Goal: Task Accomplishment & Management: Use online tool/utility

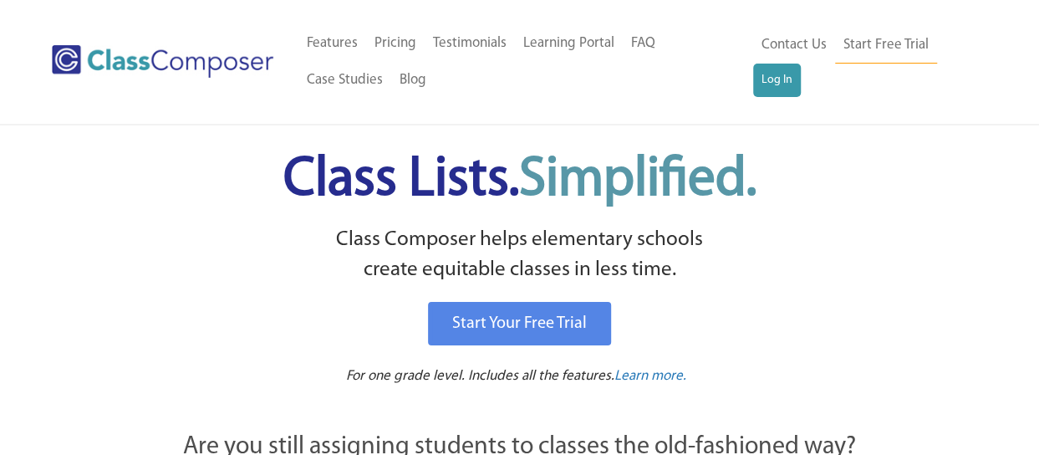
click at [792, 101] on div "Menu Home Old Features Pricing Testimonials Learning Portal FAQ Case Studies Bl…" at bounding box center [519, 62] width 935 height 124
click at [791, 100] on div "Menu Home Old Features Pricing Testimonials Learning Portal FAQ Case Studies Bl…" at bounding box center [519, 62] width 935 height 124
click at [769, 74] on link "Log In" at bounding box center [777, 80] width 48 height 33
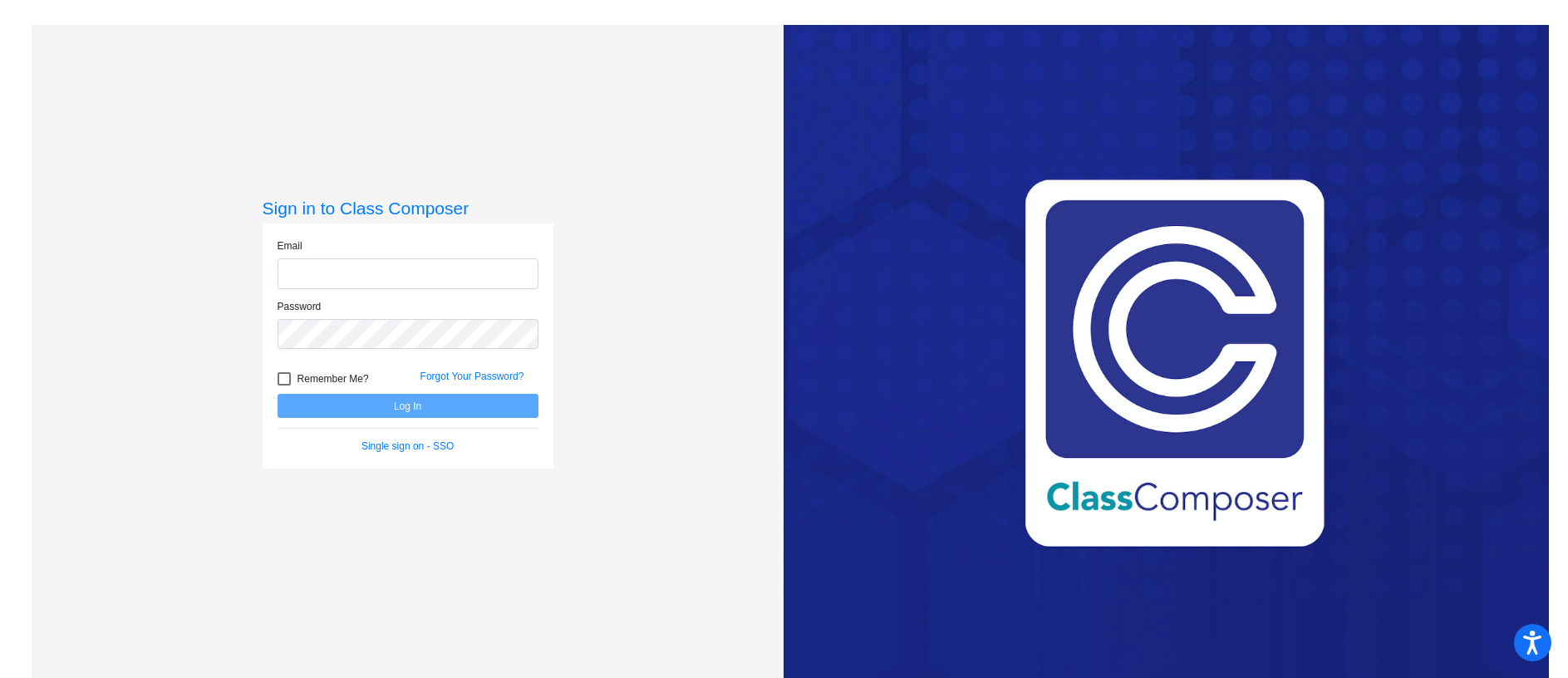
type input "[PERSON_NAME][EMAIL_ADDRESS][PERSON_NAME][DOMAIN_NAME]"
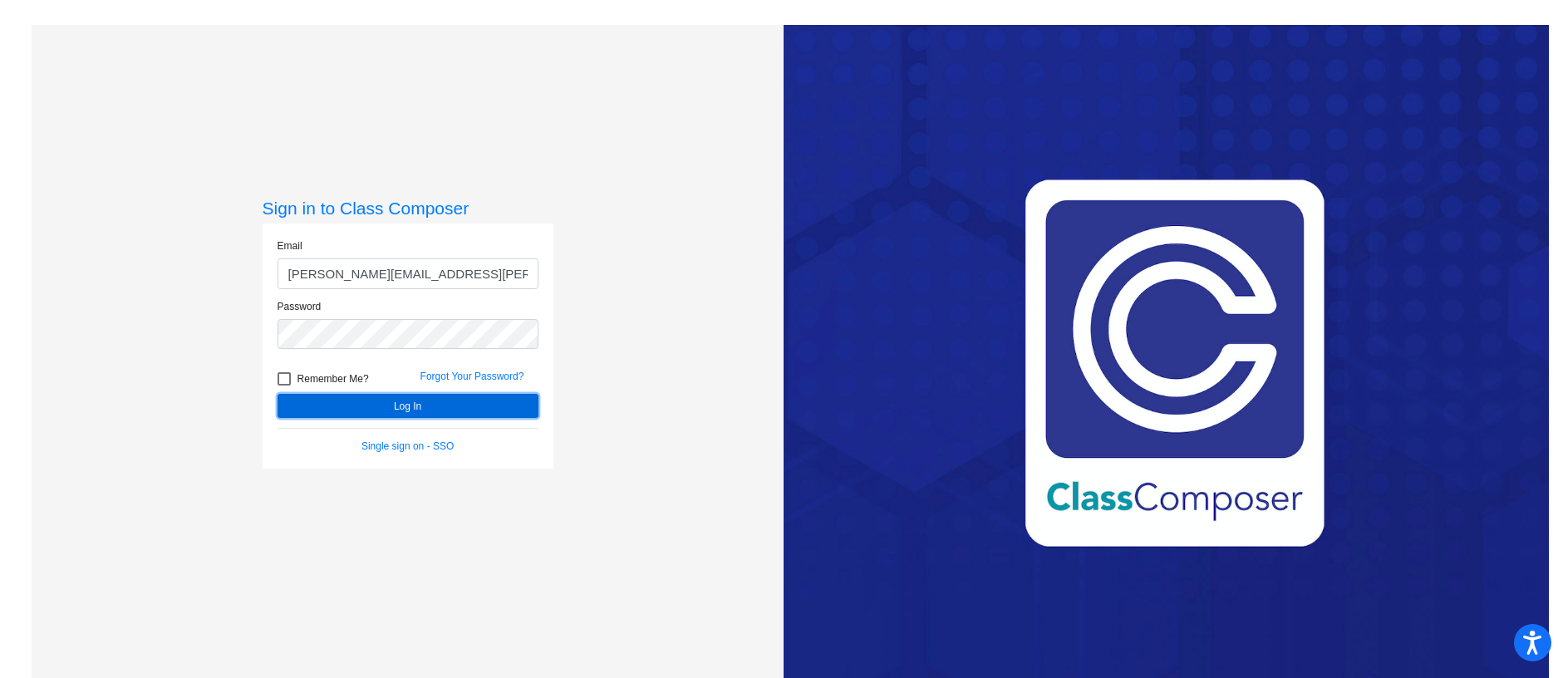
click at [312, 398] on button "Log In" at bounding box center [407, 406] width 261 height 24
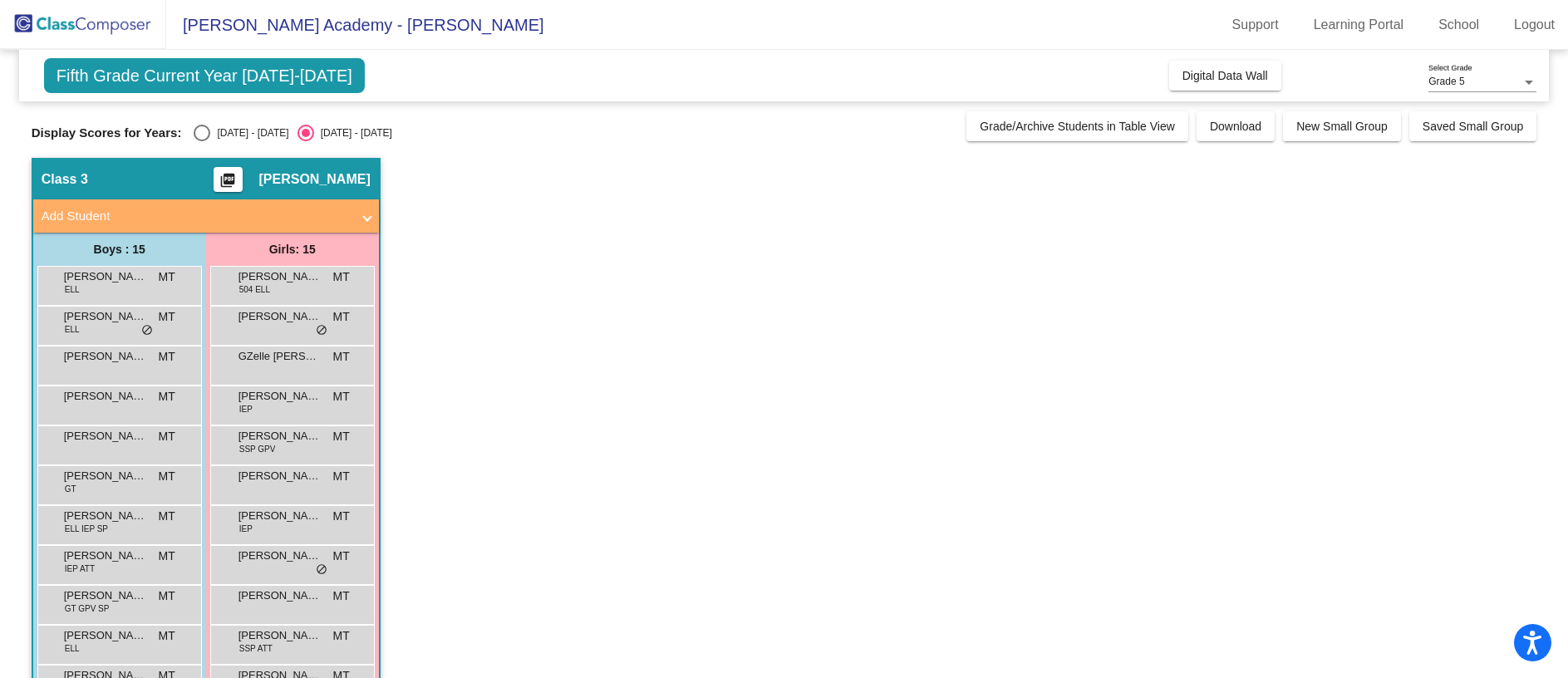
drag, startPoint x: 190, startPoint y: 136, endPoint x: 185, endPoint y: 123, distance: 13.9
click at [185, 123] on div "Display Scores for Years: [DATE] - [DATE] [DATE] - [DATE] Grade/Archive Student…" at bounding box center [784, 126] width 1505 height 30
click at [201, 128] on div "Select an option" at bounding box center [202, 132] width 17 height 17
click at [201, 141] on input "[DATE] - [DATE]" at bounding box center [201, 141] width 1 height 1
radio input "true"
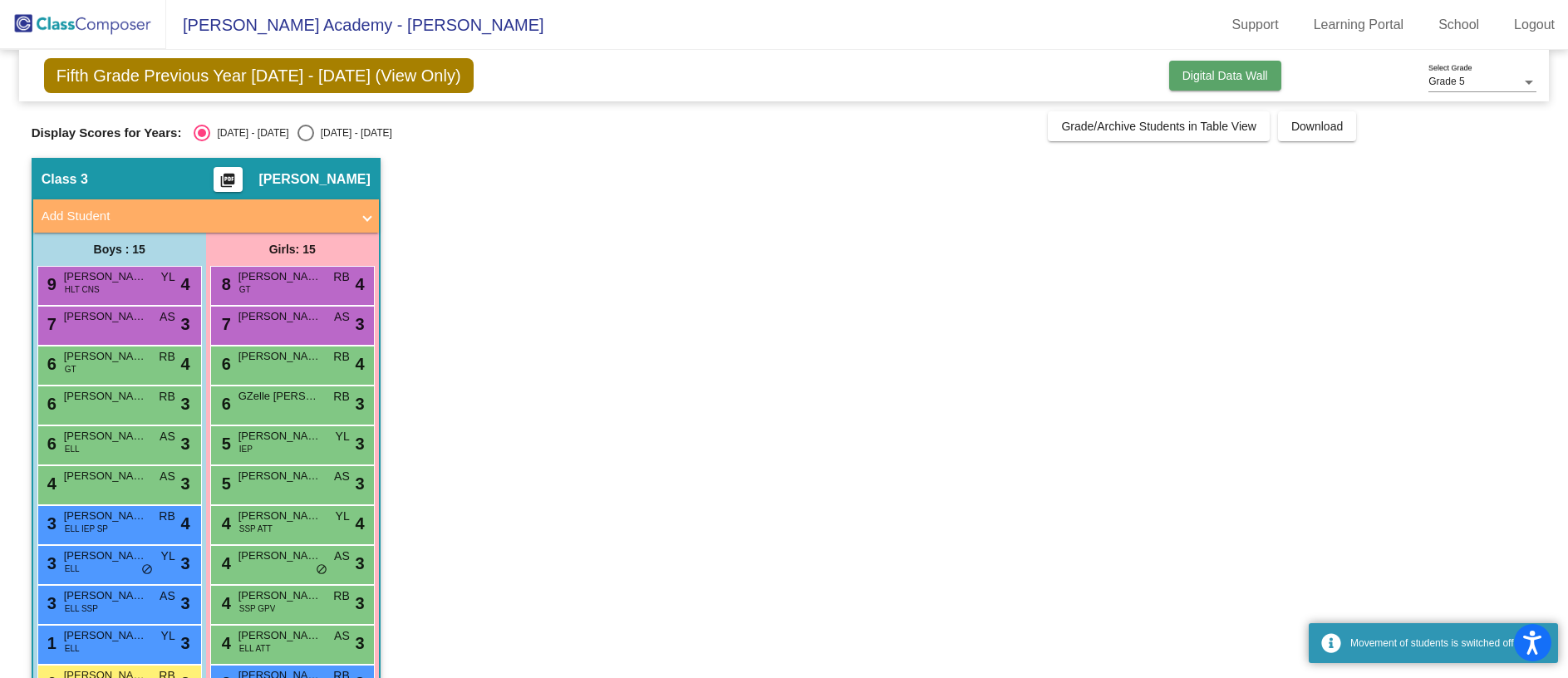
click at [1218, 81] on span "Digital Data Wall" at bounding box center [1225, 75] width 85 height 13
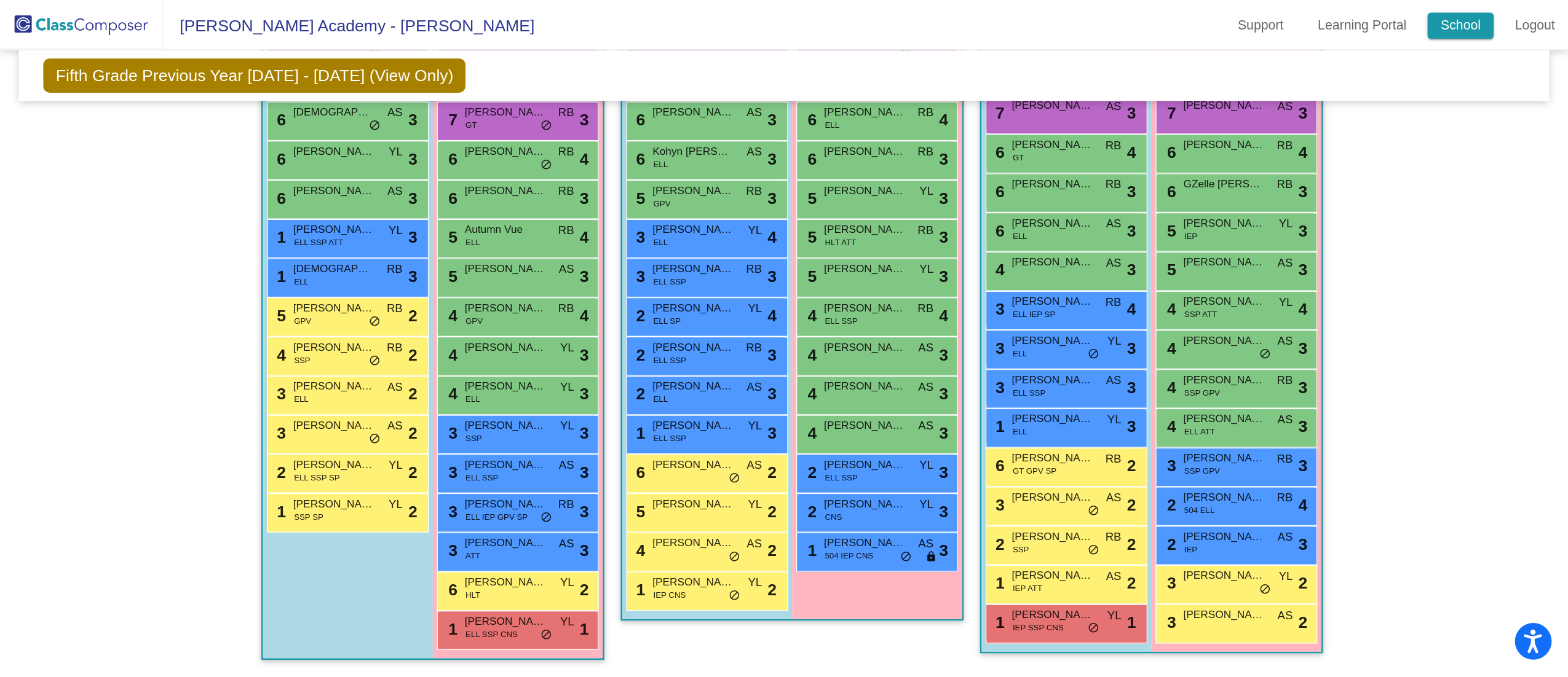
scroll to position [333, 0]
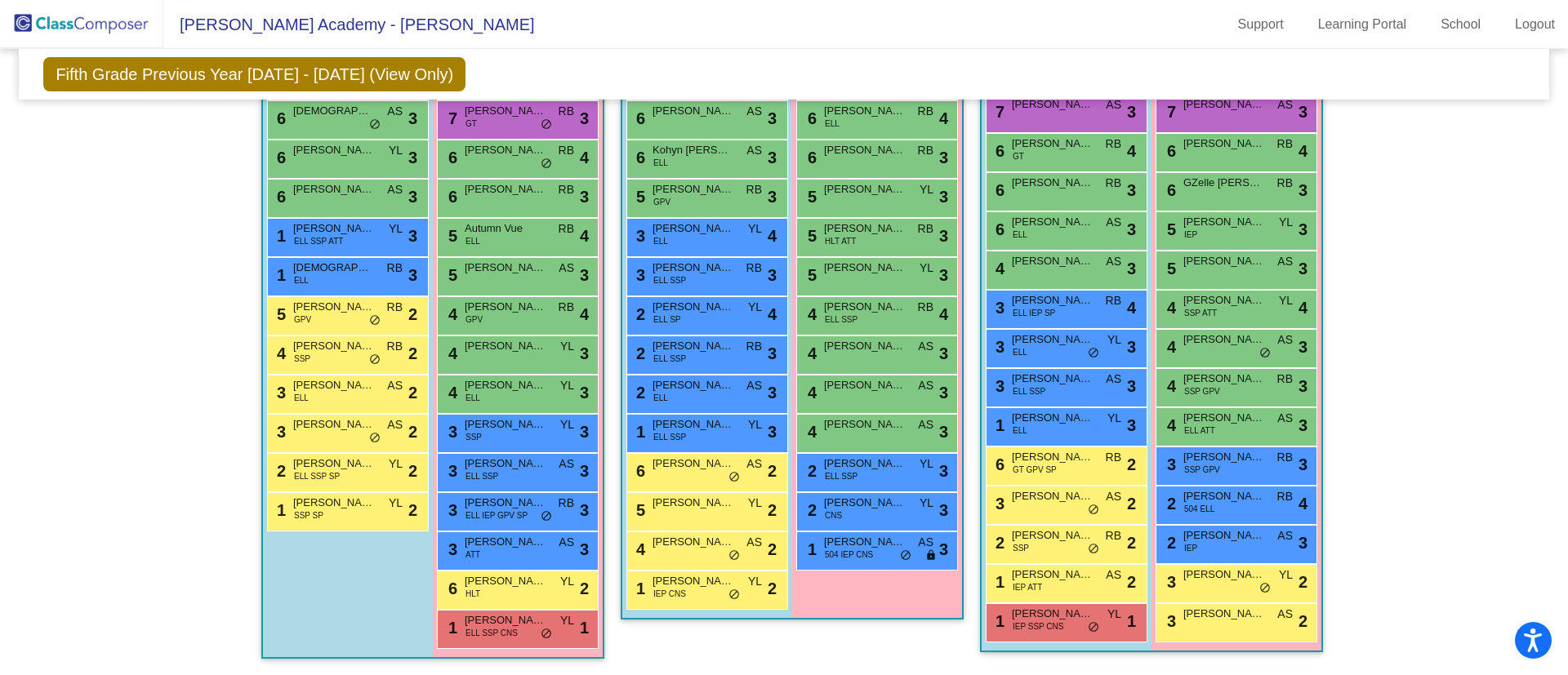
click at [1417, 71] on div "Fifth Grade Previous Year [DATE] - [DATE] (View Only) Add, Move, or Retain Stud…" at bounding box center [784, 74] width 1530 height 51
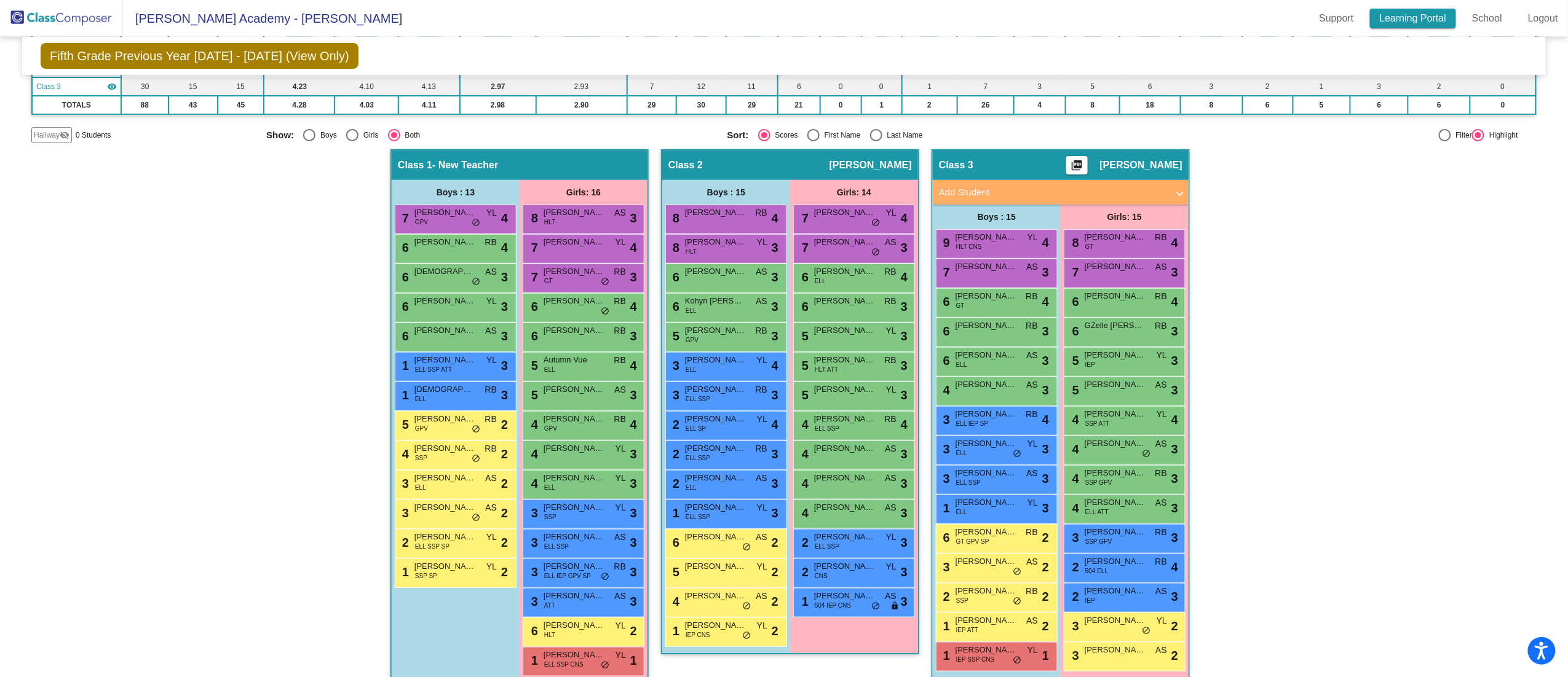
scroll to position [162, 0]
